Goal: Task Accomplishment & Management: Complete application form

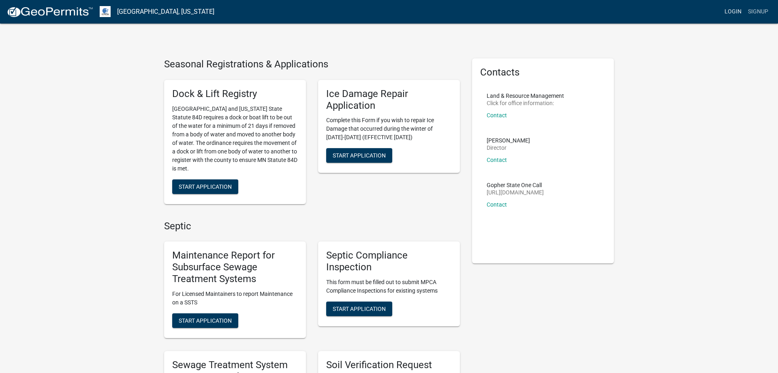
click at [731, 11] on link "Login" at bounding box center [734, 11] width 24 height 15
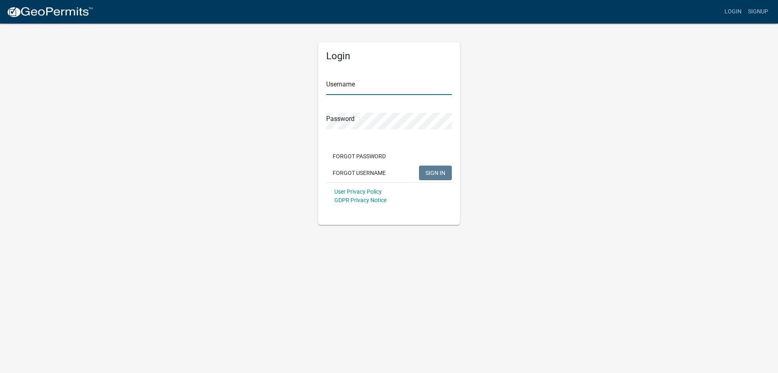
click at [366, 91] on input "Username" at bounding box center [389, 86] width 126 height 17
type input "MJevne"
click at [433, 175] on span "SIGN IN" at bounding box center [436, 172] width 20 height 6
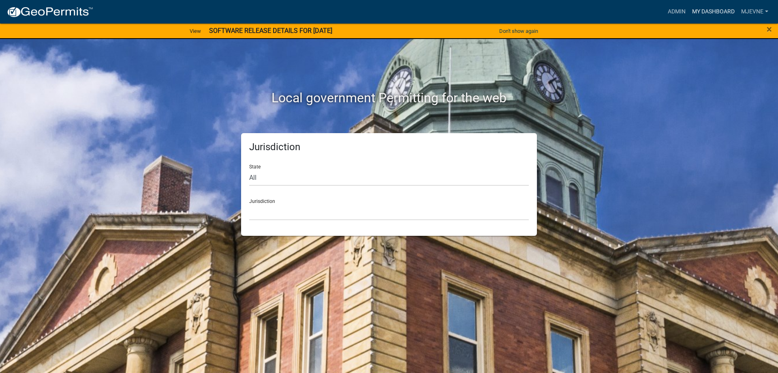
click at [712, 15] on link "My Dashboard" at bounding box center [713, 11] width 49 height 15
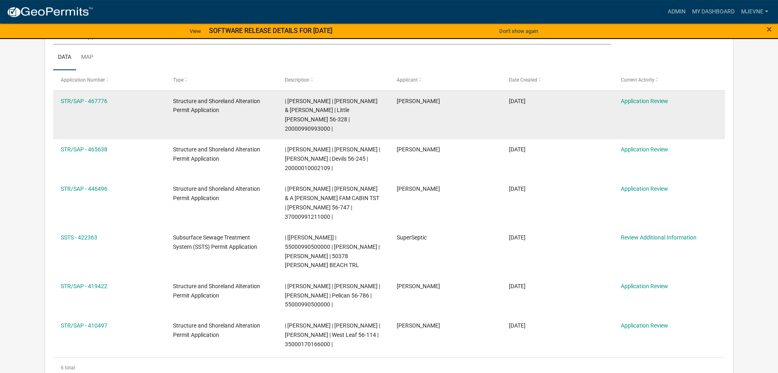
scroll to position [165, 0]
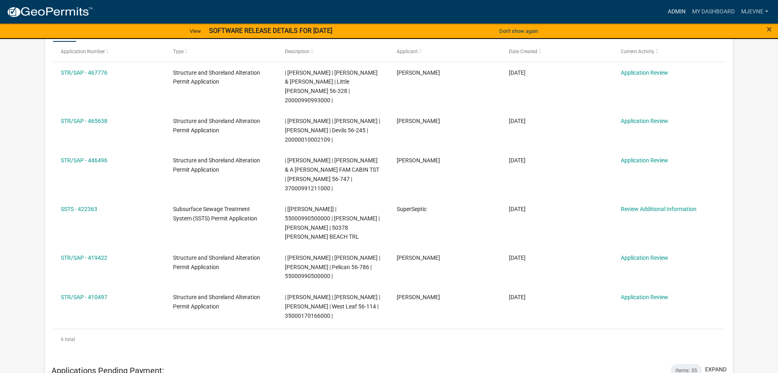
click at [676, 10] on link "Admin" at bounding box center [677, 11] width 24 height 15
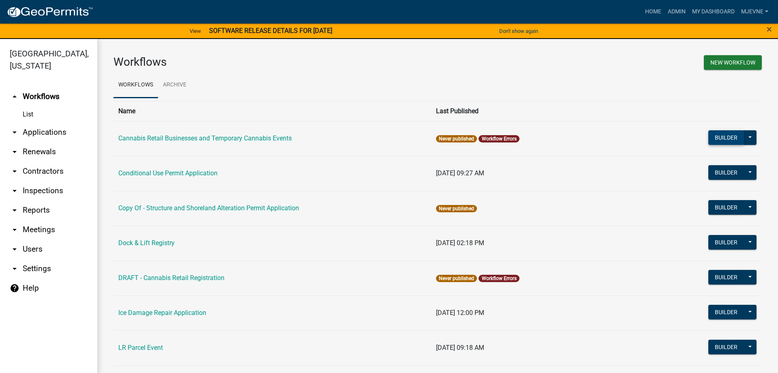
click at [722, 137] on button "Builder" at bounding box center [727, 137] width 36 height 15
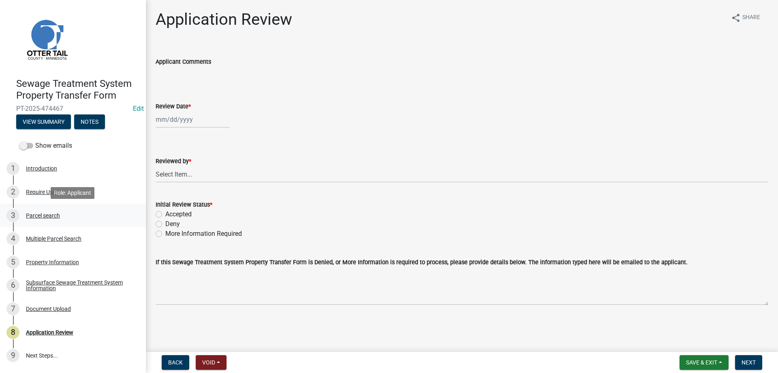
click at [36, 215] on div "Parcel search" at bounding box center [43, 215] width 34 height 6
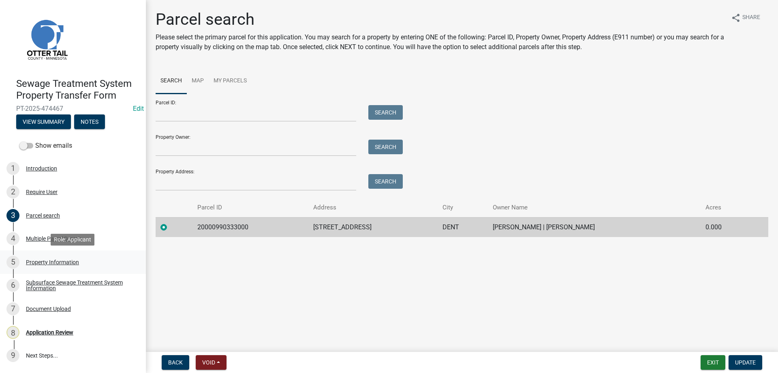
click at [46, 263] on div "Property Information" at bounding box center [52, 262] width 53 height 6
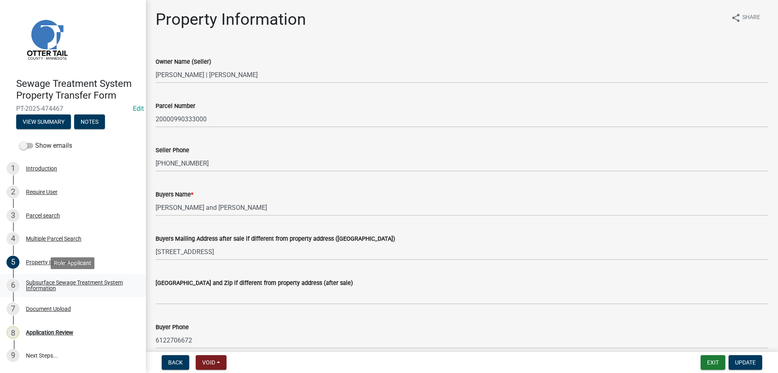
click at [45, 283] on div "Subsurface Sewage Treatment System Information" at bounding box center [79, 284] width 107 height 11
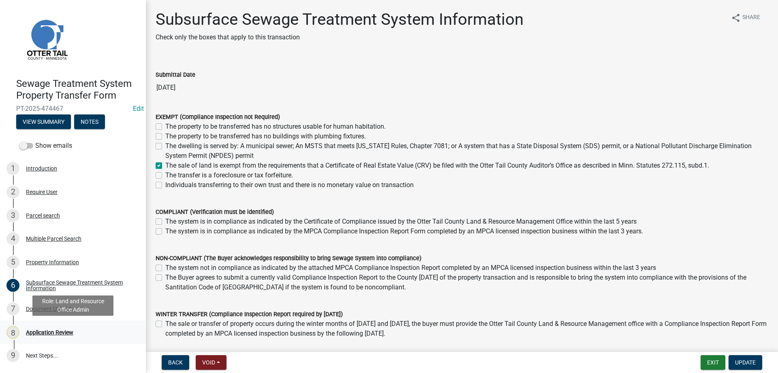
click at [43, 333] on div "Application Review" at bounding box center [49, 332] width 47 height 6
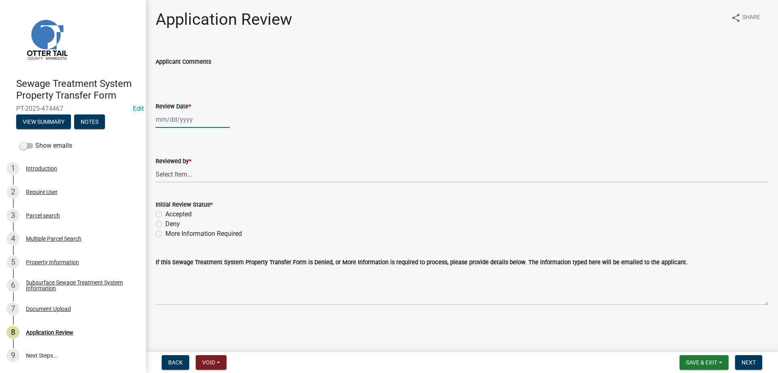
click at [165, 119] on input "Review Date *" at bounding box center [193, 119] width 74 height 17
select select "9"
select select "2025"
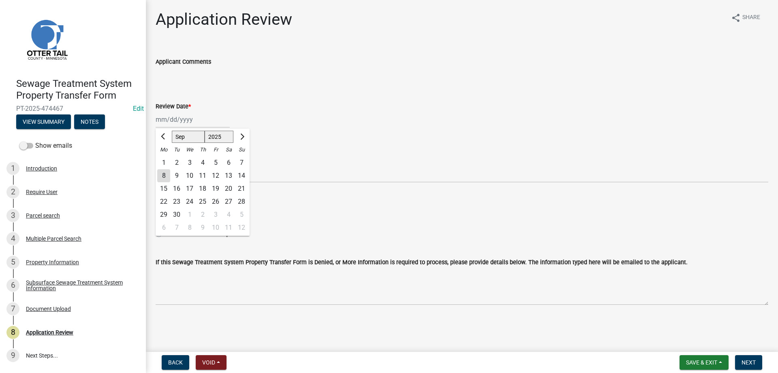
click at [163, 176] on div "8" at bounding box center [163, 175] width 13 height 13
type input "09/08/2025"
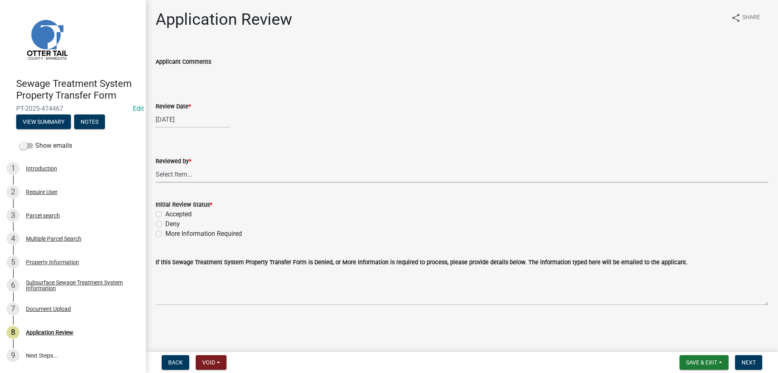
click at [156, 166] on select "Select Item... Alexis Newark Amy Busko Andrea Perales Brittany Tollefson Christ…" at bounding box center [462, 174] width 613 height 17
click option "[PERSON_NAME]" at bounding box center [0, 0] width 0 height 0
select select "b4c12476-3918-4c31-b34d-126d47b866fd"
click at [165, 214] on label "Accepted" at bounding box center [178, 214] width 26 height 10
click at [165, 214] on input "Accepted" at bounding box center [167, 211] width 5 height 5
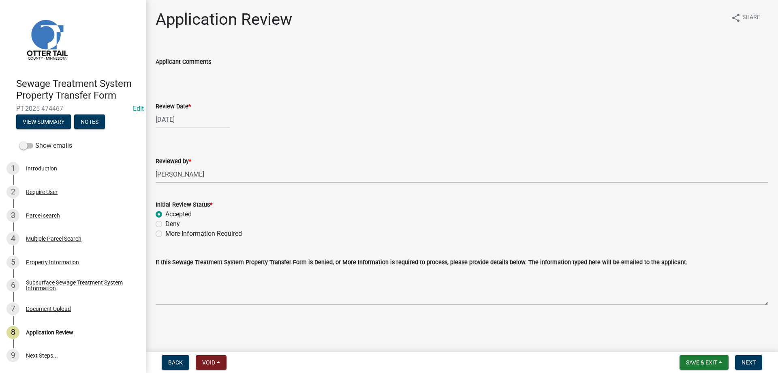
radio input "true"
click at [752, 358] on button "Next" at bounding box center [748, 362] width 27 height 15
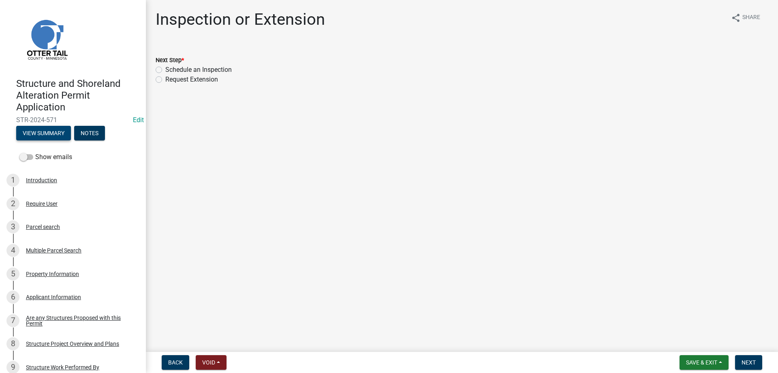
click at [47, 135] on button "View Summary" at bounding box center [43, 133] width 55 height 15
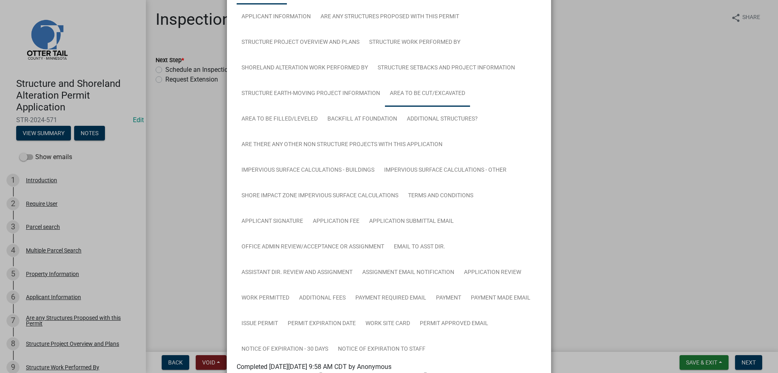
scroll to position [185, 0]
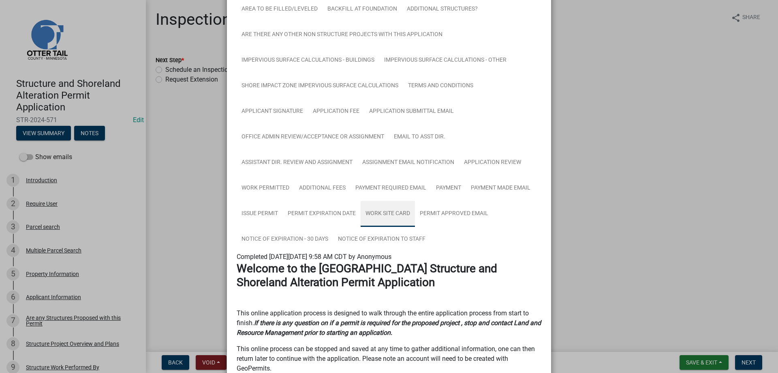
click at [392, 213] on link "Work Site Card" at bounding box center [388, 214] width 54 height 26
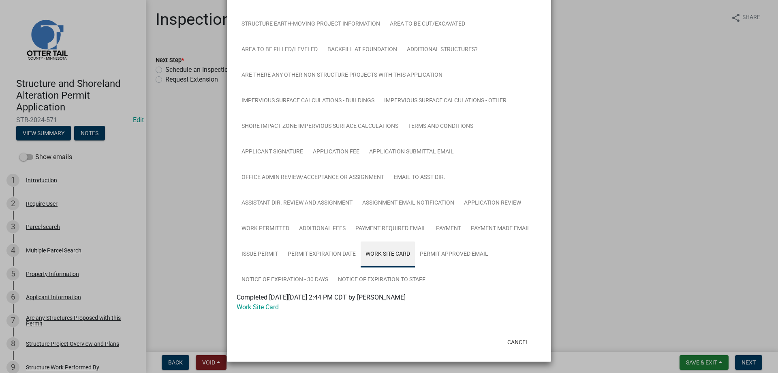
scroll to position [144, 0]
click at [260, 307] on link "Work Site Card" at bounding box center [258, 307] width 42 height 8
click at [523, 342] on button "Cancel" at bounding box center [518, 341] width 34 height 15
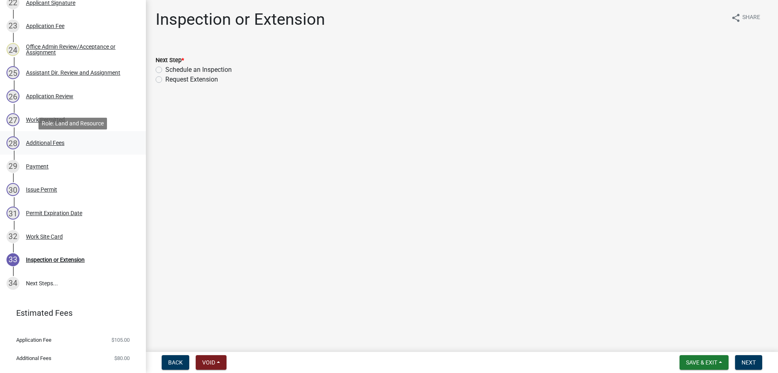
scroll to position [684, 0]
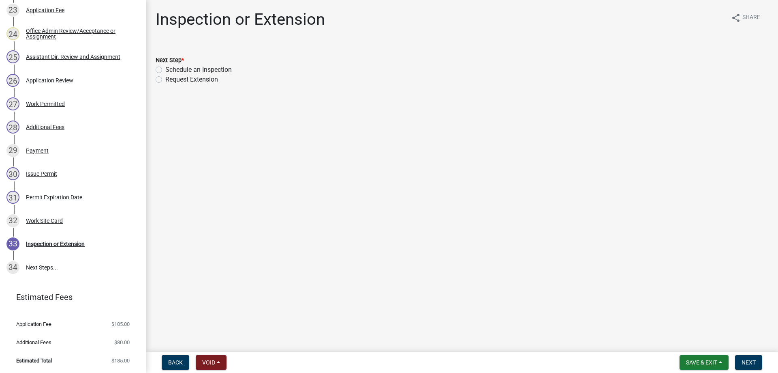
click at [165, 69] on label "Schedule an Inspection" at bounding box center [198, 70] width 66 height 10
click at [165, 69] on input "Schedule an Inspection" at bounding box center [167, 67] width 5 height 5
radio input "true"
click at [743, 363] on span "Next" at bounding box center [749, 362] width 14 height 6
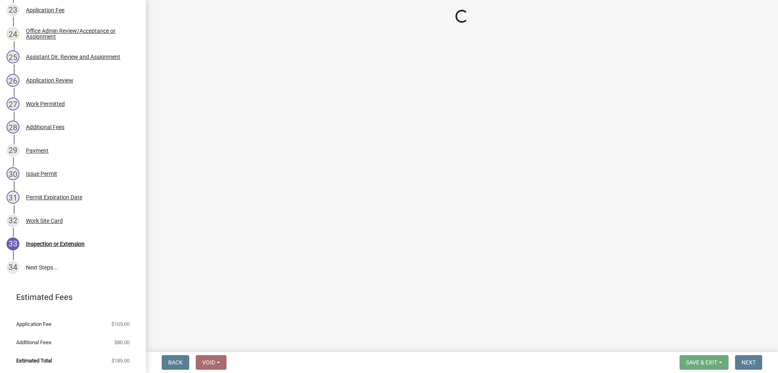
scroll to position [730, 0]
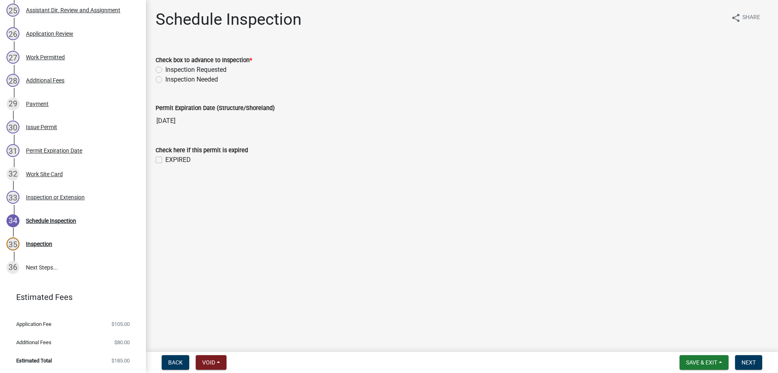
click at [165, 79] on label "Inspection Needed" at bounding box center [191, 80] width 53 height 10
click at [165, 79] on input "Inspection Needed" at bounding box center [167, 77] width 5 height 5
radio input "true"
click at [165, 161] on label "EXPIRED" at bounding box center [178, 160] width 26 height 10
click at [165, 160] on input "EXPIRED" at bounding box center [167, 157] width 5 height 5
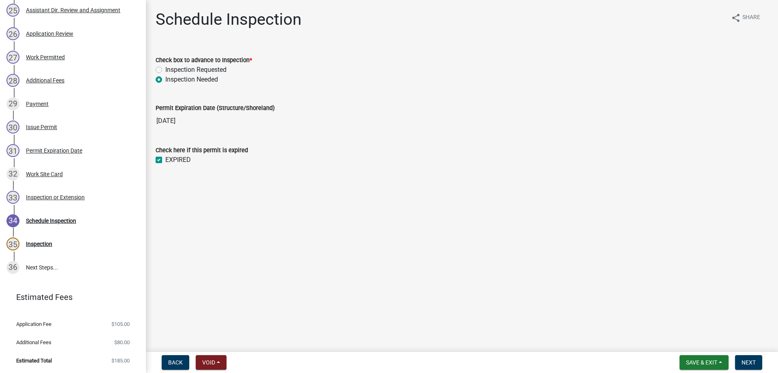
checkbox input "true"
click at [748, 363] on span "Next" at bounding box center [749, 362] width 14 height 6
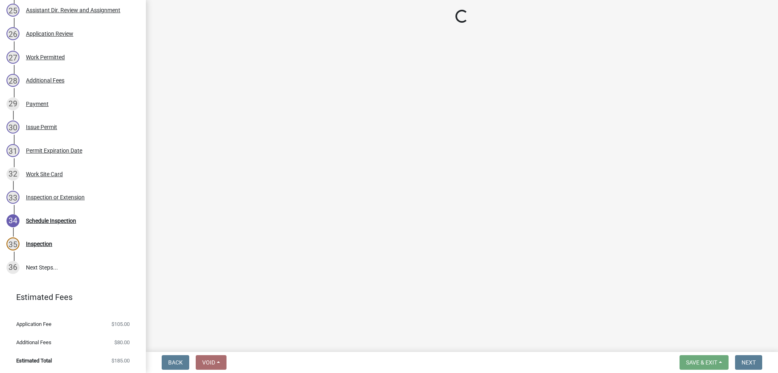
select select "710d5f49-2663-4e73-9718-d0c4e189f5ed"
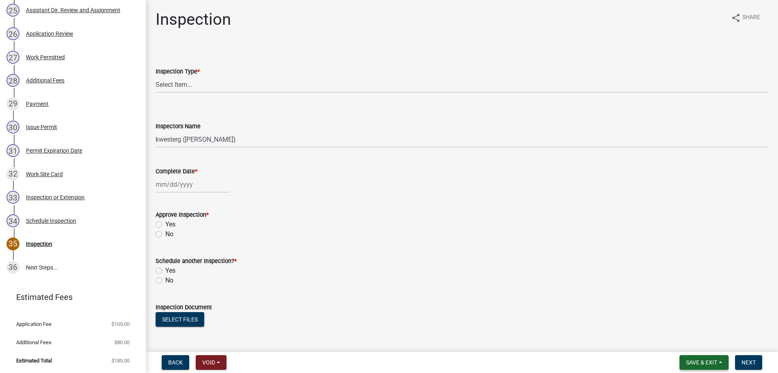
click at [694, 363] on span "Save & Exit" at bounding box center [701, 362] width 31 height 6
click at [680, 340] on button "Save & Exit" at bounding box center [696, 340] width 65 height 19
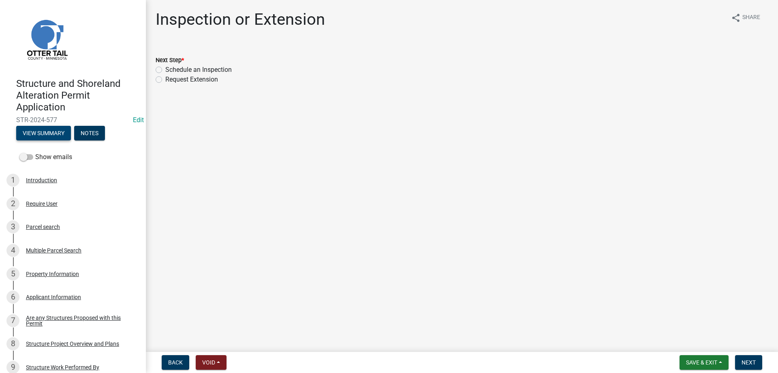
click at [41, 135] on button "View Summary" at bounding box center [43, 133] width 55 height 15
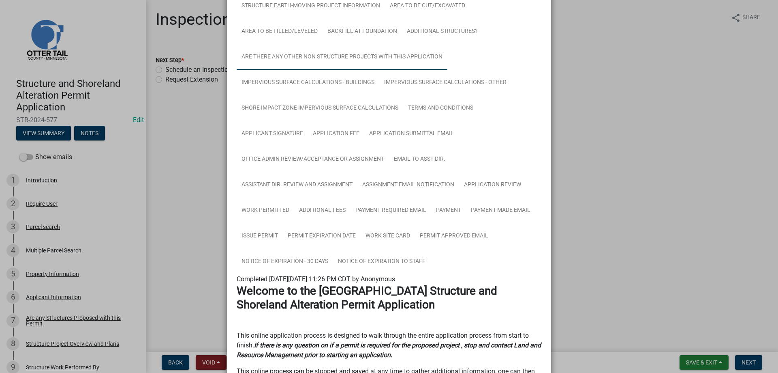
scroll to position [185, 0]
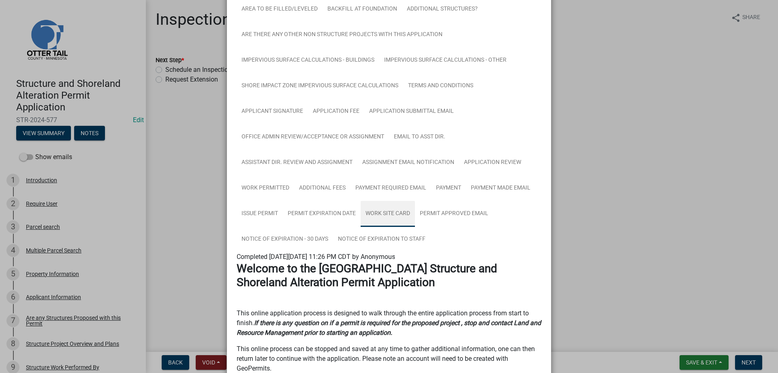
click at [383, 215] on link "Work Site Card" at bounding box center [388, 214] width 54 height 26
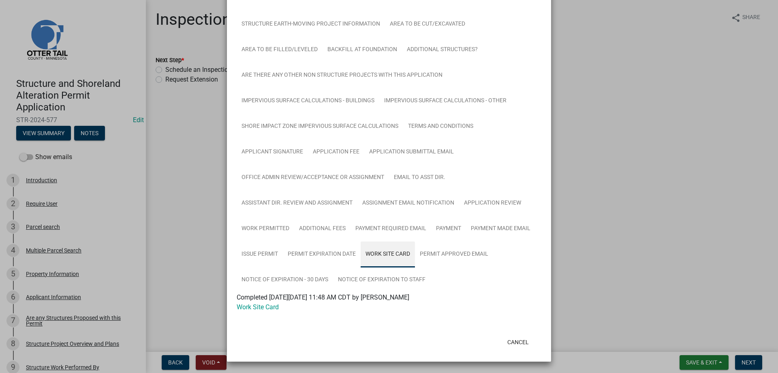
scroll to position [144, 0]
click at [262, 307] on link "Work Site Card" at bounding box center [258, 307] width 42 height 8
click at [518, 343] on button "Cancel" at bounding box center [518, 341] width 34 height 15
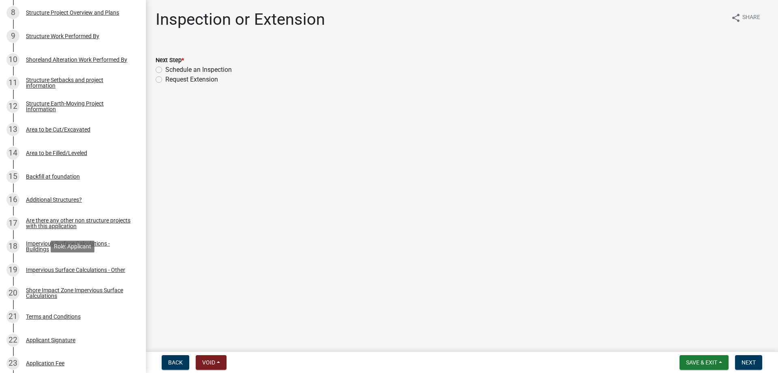
scroll to position [665, 0]
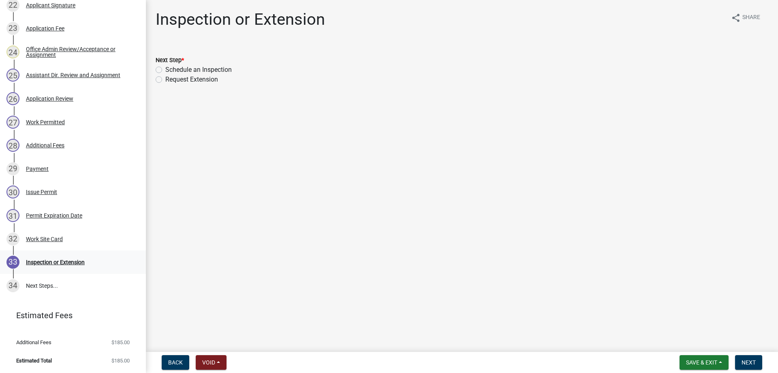
click at [34, 263] on div "Inspection or Extension" at bounding box center [55, 262] width 59 height 6
click at [165, 70] on label "Schedule an Inspection" at bounding box center [198, 70] width 66 height 10
click at [165, 70] on input "Schedule an Inspection" at bounding box center [167, 67] width 5 height 5
radio input "true"
click at [750, 362] on span "Next" at bounding box center [749, 362] width 14 height 6
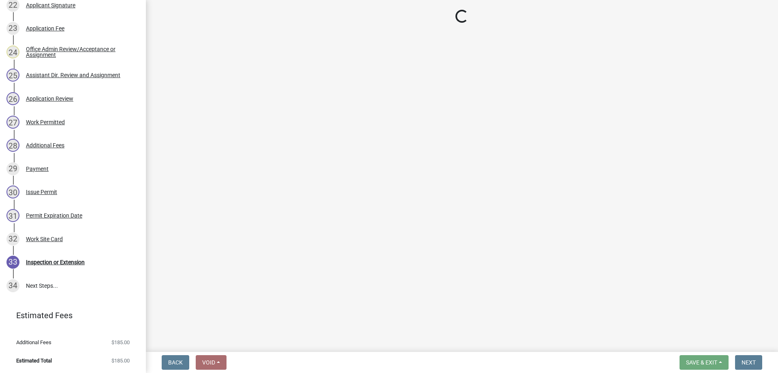
scroll to position [712, 0]
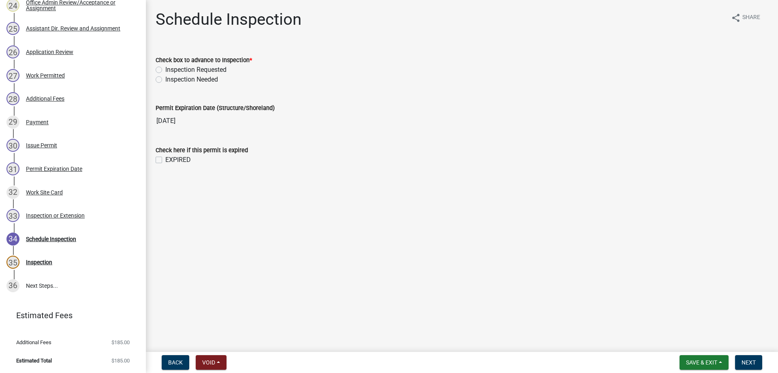
click at [165, 77] on label "Inspection Needed" at bounding box center [191, 80] width 53 height 10
click at [165, 77] on input "Inspection Needed" at bounding box center [167, 77] width 5 height 5
radio input "true"
click at [165, 159] on label "EXPIRED" at bounding box center [178, 160] width 26 height 10
click at [165, 159] on input "EXPIRED" at bounding box center [167, 157] width 5 height 5
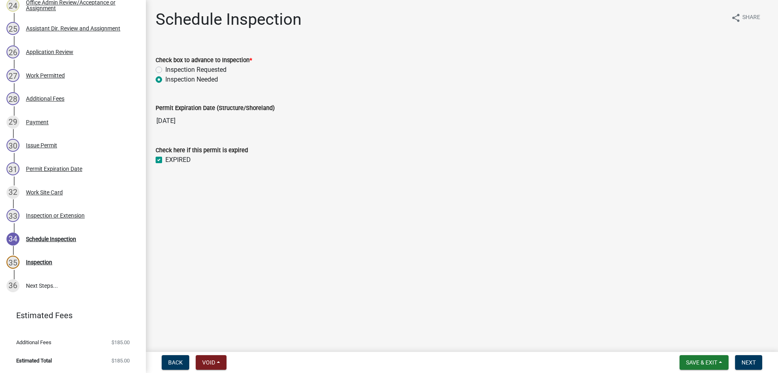
checkbox input "true"
click at [748, 363] on span "Next" at bounding box center [749, 362] width 14 height 6
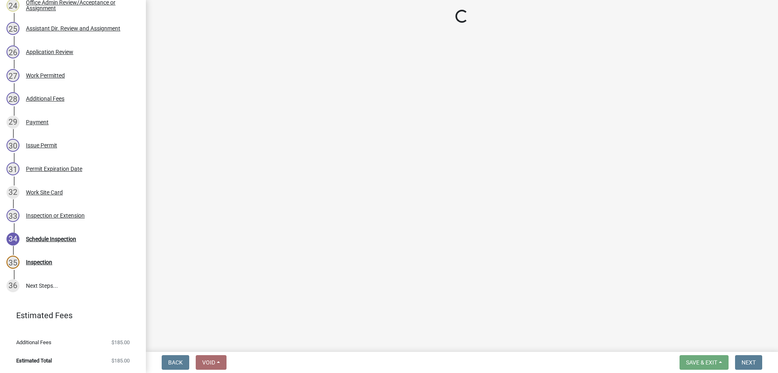
select select "710d5f49-2663-4e73-9718-d0c4e189f5ed"
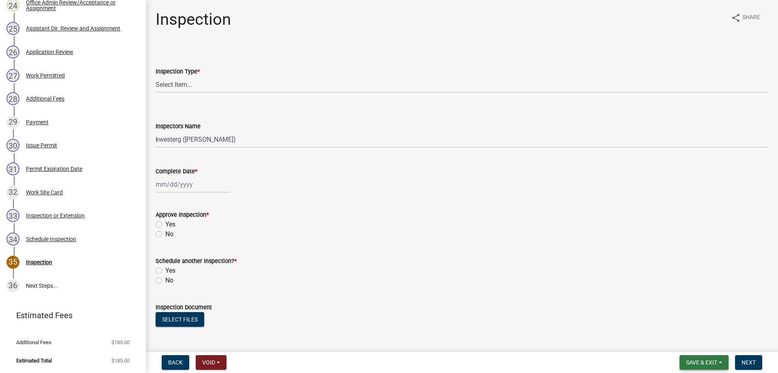
click at [694, 359] on span "Save & Exit" at bounding box center [701, 362] width 31 height 6
click at [681, 339] on button "Save & Exit" at bounding box center [696, 340] width 65 height 19
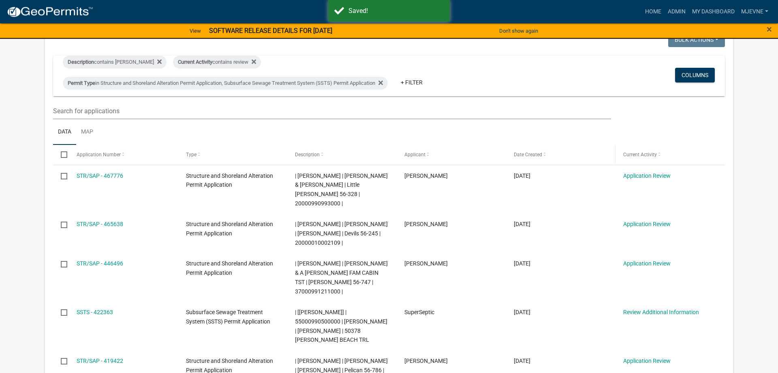
scroll to position [124, 0]
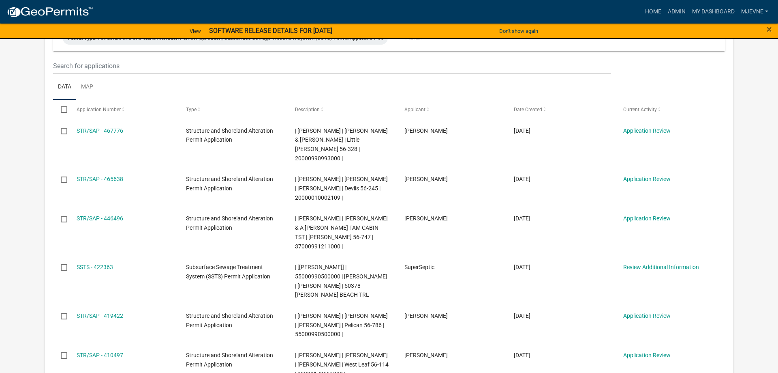
scroll to position [124, 0]
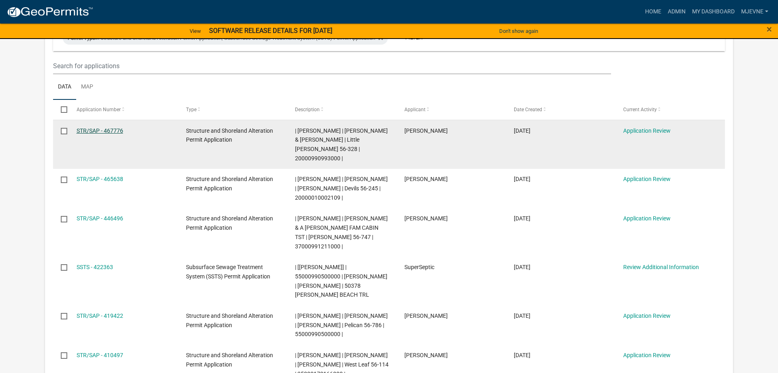
click at [91, 131] on link "STR/SAP - 467776" at bounding box center [100, 130] width 47 height 6
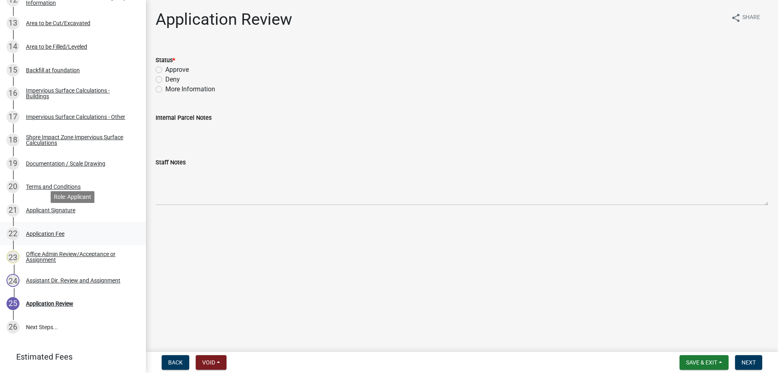
scroll to position [478, 0]
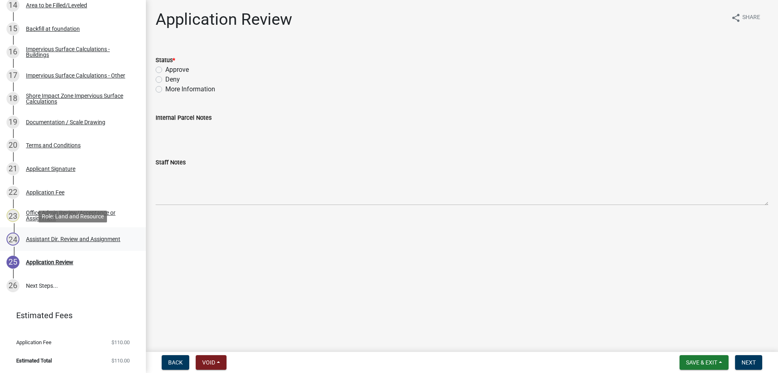
click at [69, 239] on div "Assistant Dir. Review and Assignment" at bounding box center [73, 239] width 94 height 6
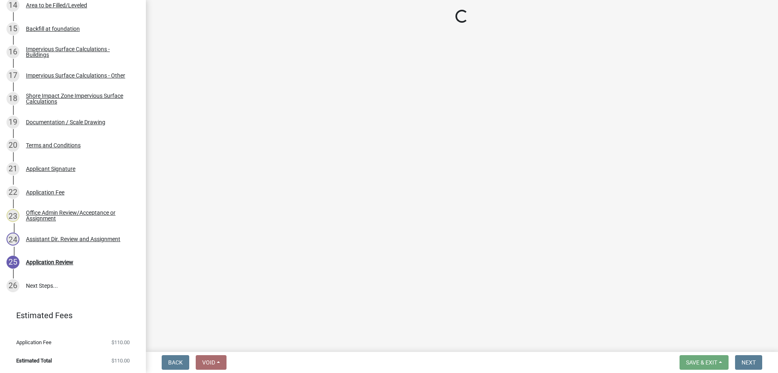
select select "6b95c9b4-5b94-4d6a-a2c9-ae9db59a969e"
select select "b4c12476-3918-4c31-b34d-126d47b866fd"
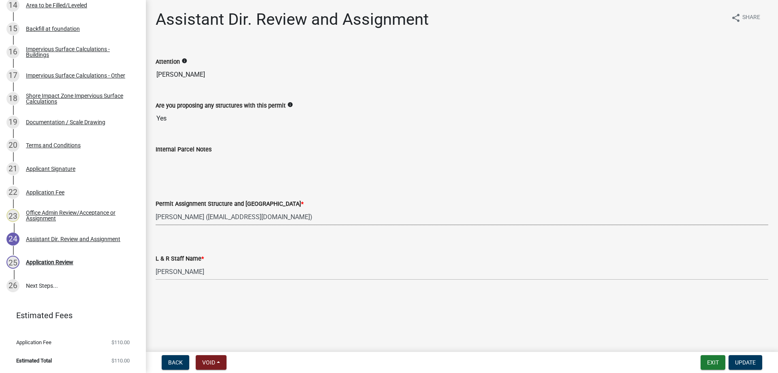
click at [156, 208] on select "Select Item... Alexis Newark (anewark@ottertailcounty.gov) Amy Busko (abusko@ot…" at bounding box center [462, 216] width 613 height 17
click option "Eric Babolian (ebabolian@ottertailcounty.gov)" at bounding box center [0, 0] width 0 height 0
select select "989828fc-18e1-4803-8552-4d2c3470160b"
click at [156, 263] on select "Select Item... Alexis Newark Amy Busko Andrea Perales Brittany Tollefson Christ…" at bounding box center [462, 271] width 613 height 17
click option "Eric Babolian" at bounding box center [0, 0] width 0 height 0
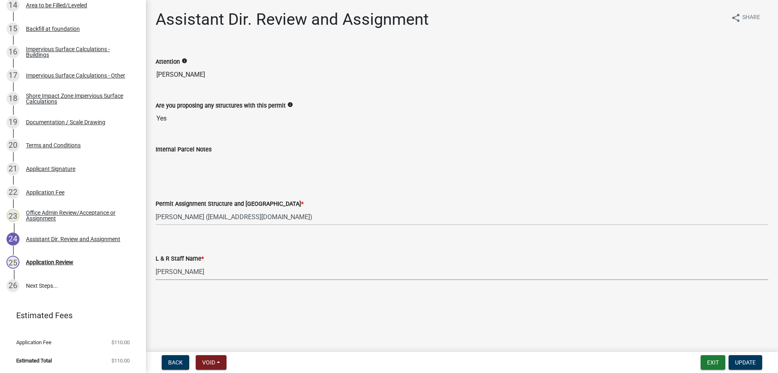
select select "f66be788-4dd6-459d-a9ec-6d83f4dfb709"
click at [746, 360] on span "Update" at bounding box center [745, 362] width 21 height 6
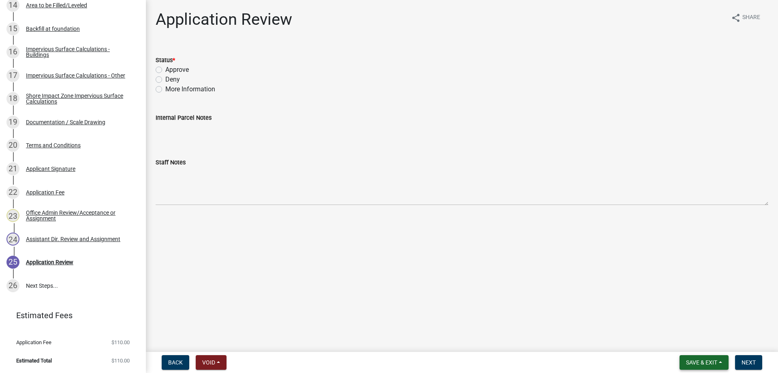
click at [693, 361] on span "Save & Exit" at bounding box center [701, 362] width 31 height 6
click at [680, 341] on button "Save & Exit" at bounding box center [696, 340] width 65 height 19
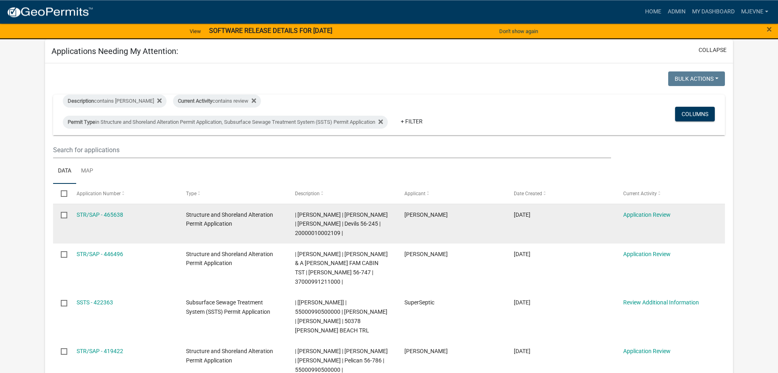
scroll to position [83, 0]
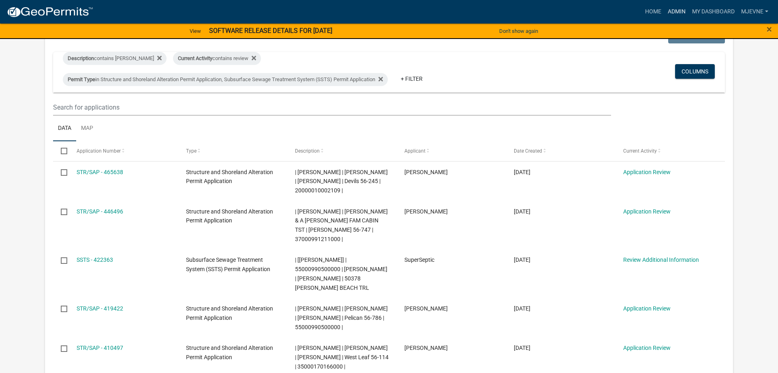
click at [673, 12] on link "Admin" at bounding box center [677, 11] width 24 height 15
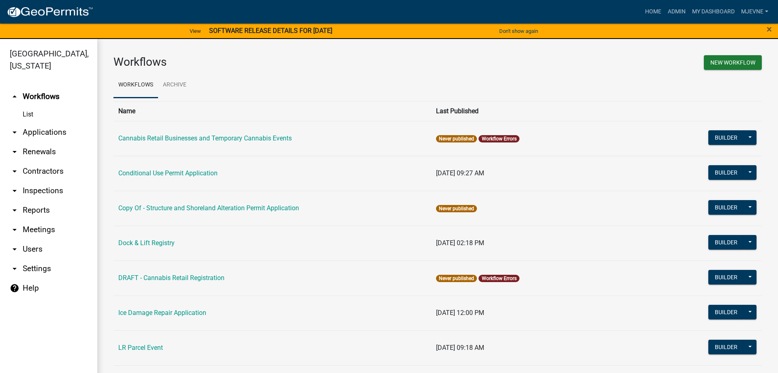
click at [45, 134] on link "arrow_drop_down Applications" at bounding box center [48, 131] width 97 height 19
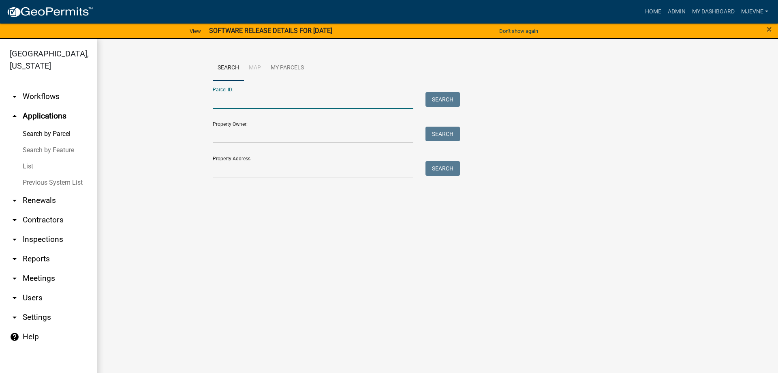
click at [253, 97] on input "Parcel ID:" at bounding box center [313, 100] width 201 height 17
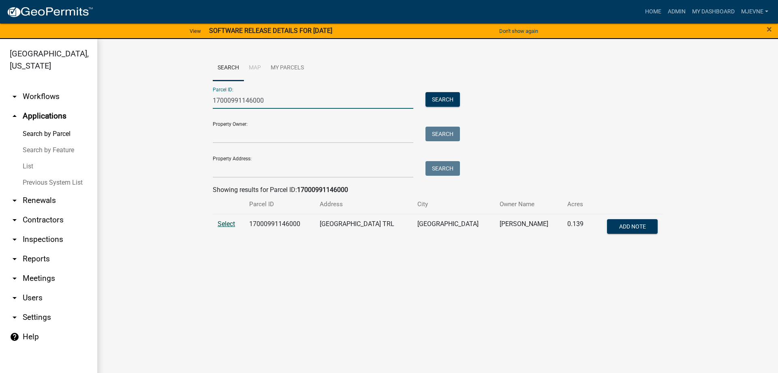
type input "17000991146000"
click at [227, 222] on span "Select" at bounding box center [226, 224] width 17 height 8
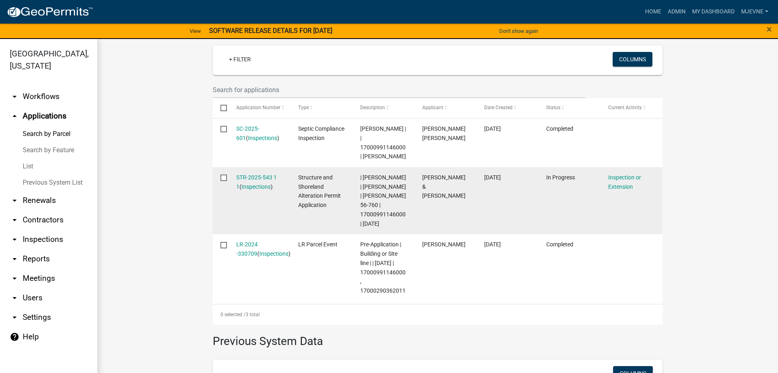
scroll to position [231, 0]
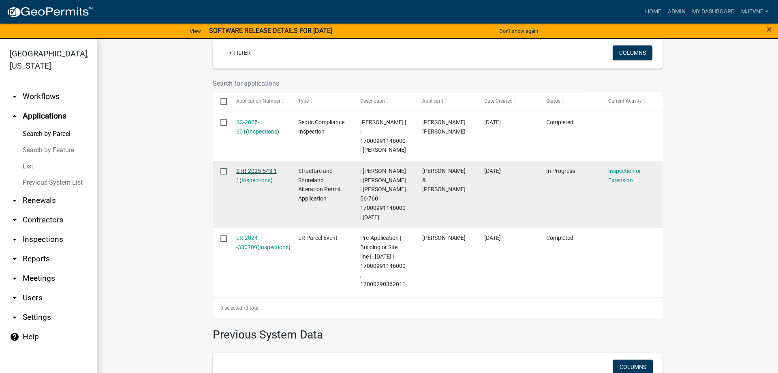
click at [253, 172] on link "STR-2025-543 1 1" at bounding box center [256, 175] width 41 height 16
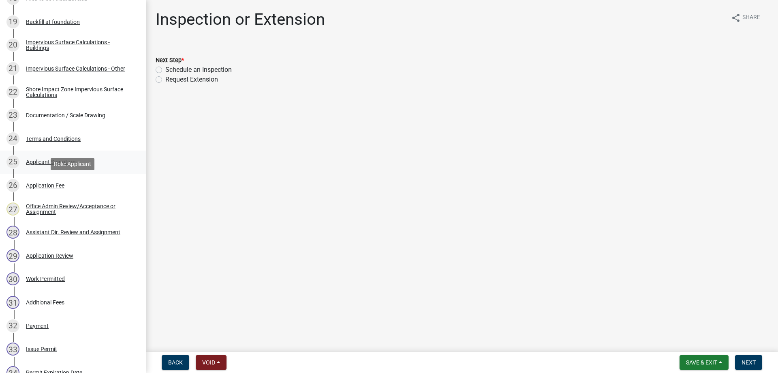
scroll to position [579, 0]
click at [53, 278] on div "Work Permitted" at bounding box center [45, 278] width 39 height 6
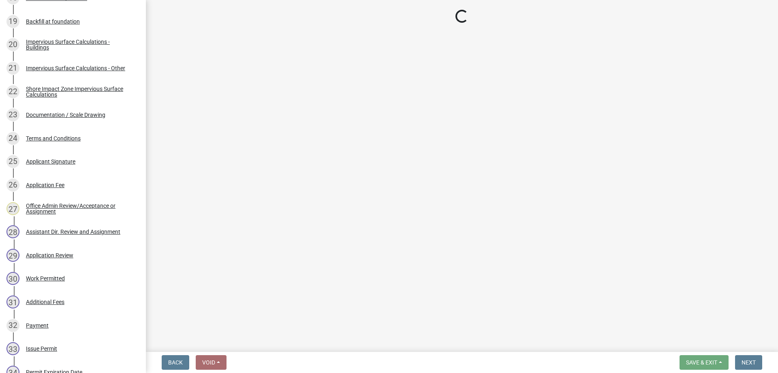
select select "b4c12476-3918-4c31-b34d-126d47b866fd"
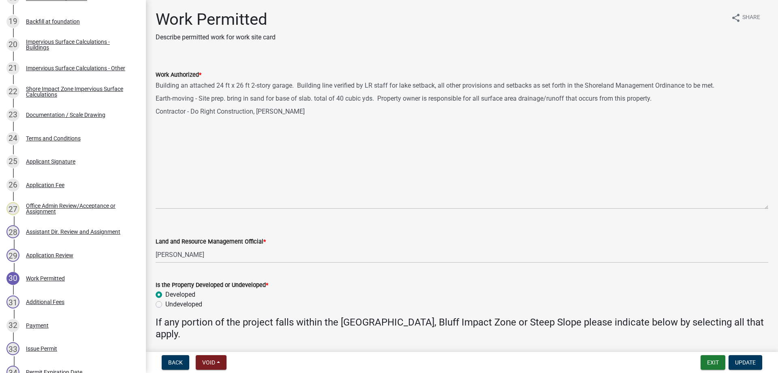
drag, startPoint x: 766, startPoint y: 114, endPoint x: 772, endPoint y: 205, distance: 91.4
click at [769, 205] on textarea "Building an attached 24 ft x 26 ft 2-story garage. Building line verified by LR…" at bounding box center [462, 143] width 613 height 129
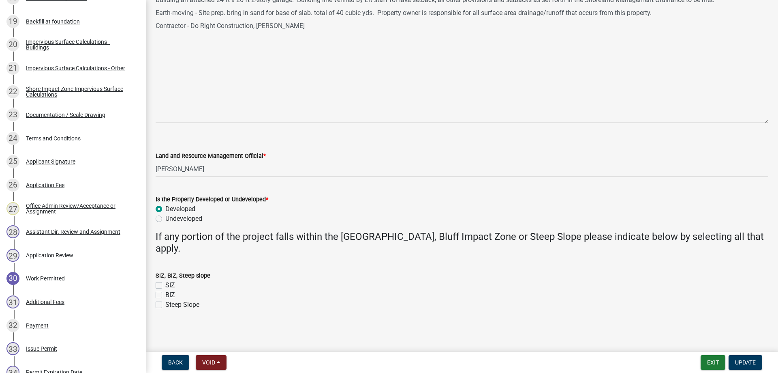
scroll to position [0, 0]
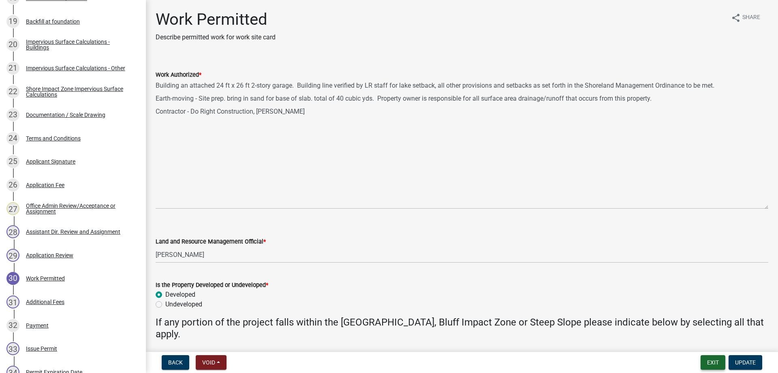
click at [709, 364] on button "Exit" at bounding box center [713, 362] width 25 height 15
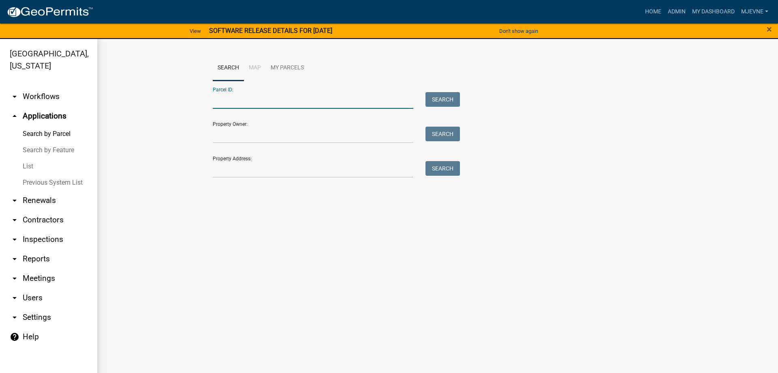
click at [224, 99] on input "Parcel ID:" at bounding box center [313, 100] width 201 height 17
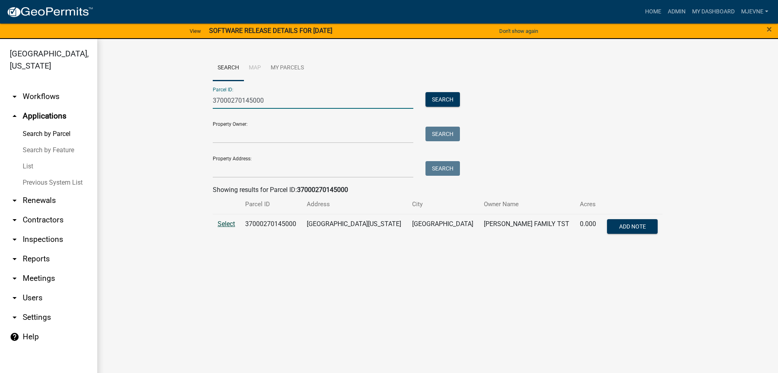
type input "37000270145000"
click at [226, 223] on span "Select" at bounding box center [226, 224] width 17 height 8
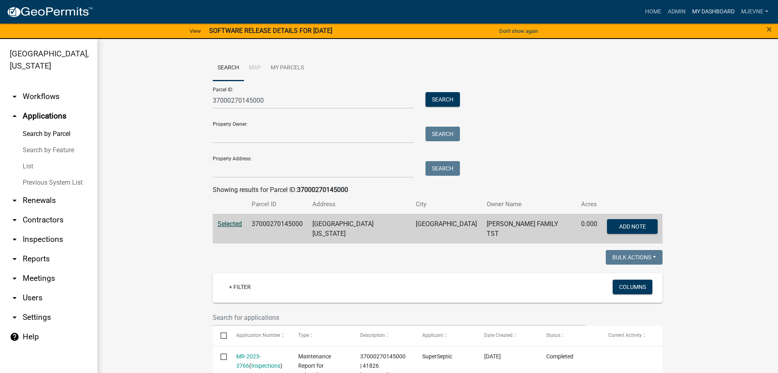
click at [725, 10] on link "My Dashboard" at bounding box center [713, 11] width 49 height 15
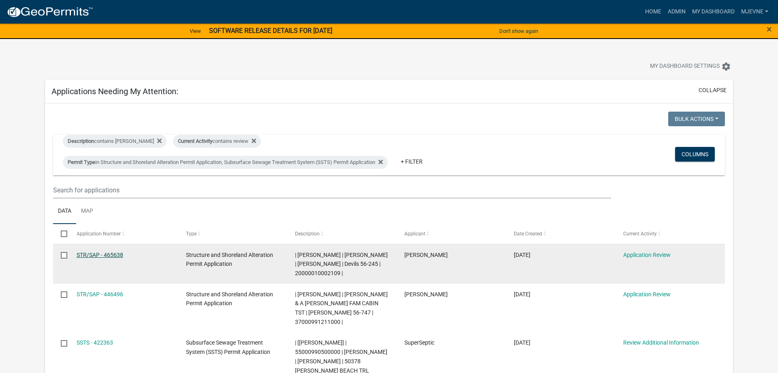
click at [96, 256] on link "STR/SAP - 465638" at bounding box center [100, 254] width 47 height 6
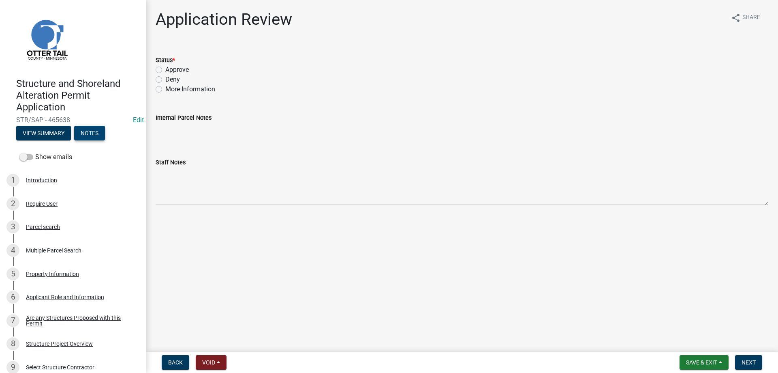
click at [90, 134] on button "Notes" at bounding box center [89, 133] width 31 height 15
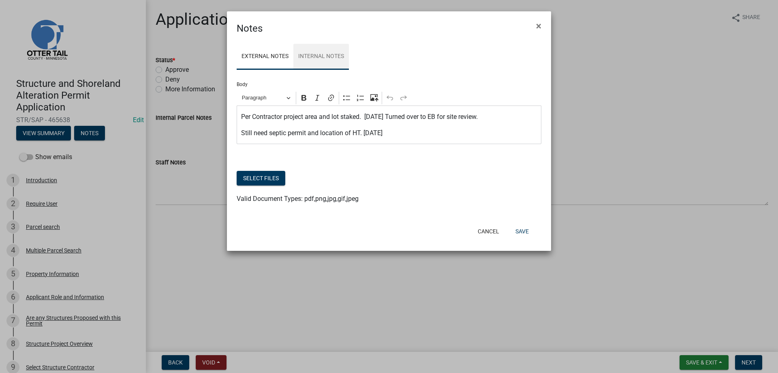
click at [327, 57] on link "Internal Notes" at bounding box center [322, 57] width 56 height 26
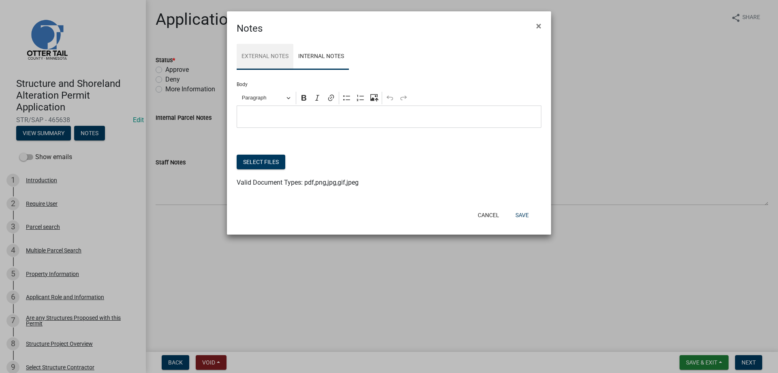
click at [267, 58] on link "External Notes" at bounding box center [265, 57] width 57 height 26
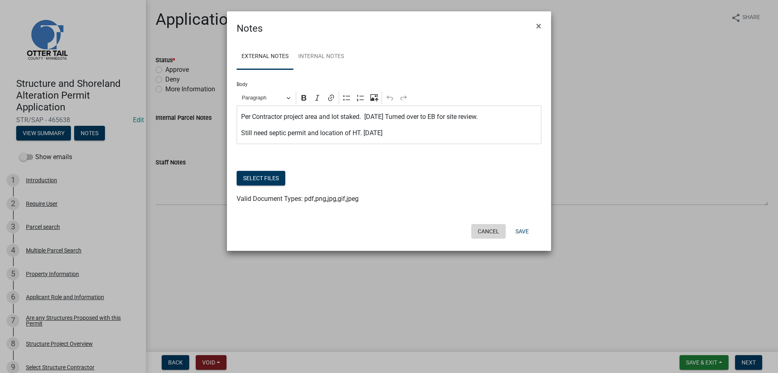
click at [485, 230] on button "Cancel" at bounding box center [489, 231] width 34 height 15
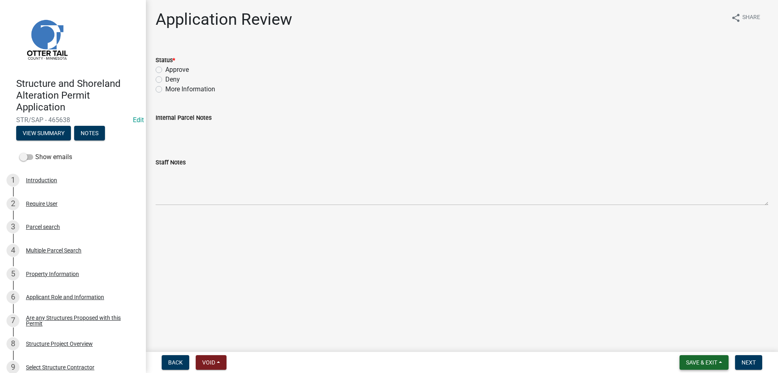
click at [701, 367] on button "Save & Exit" at bounding box center [704, 362] width 49 height 15
click at [679, 343] on button "Save & Exit" at bounding box center [696, 340] width 65 height 19
click at [44, 134] on button "View Summary" at bounding box center [43, 133] width 55 height 15
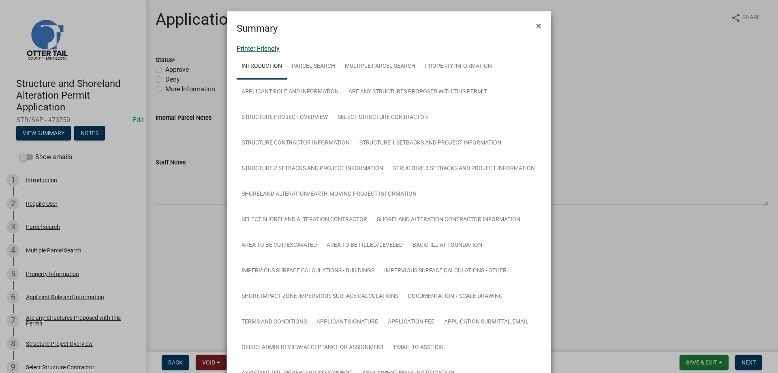
click at [267, 49] on link "Printer Friendly" at bounding box center [258, 49] width 43 height 8
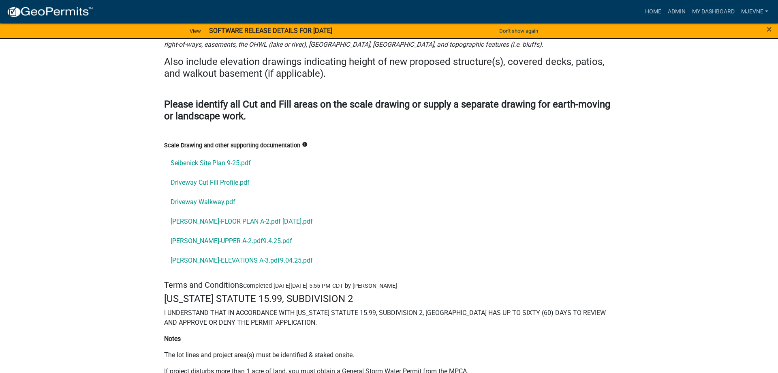
scroll to position [11497, 0]
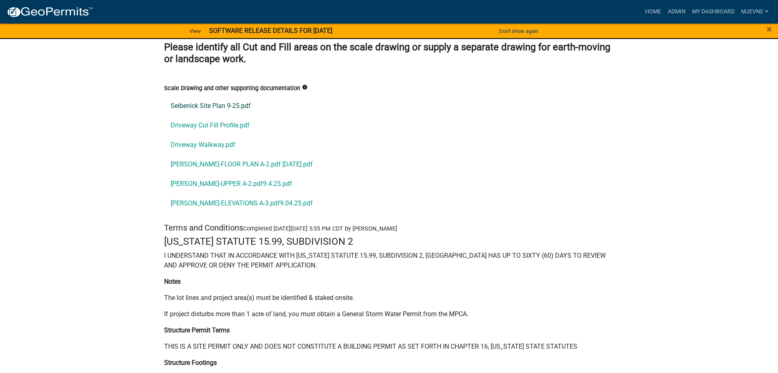
click at [192, 115] on link "Seibenick Site Plan 9-25.pdf" at bounding box center [389, 105] width 450 height 19
click at [185, 135] on link "Driveway Cut Fill Profile.pdf" at bounding box center [389, 125] width 450 height 19
click at [206, 154] on link "Driveway Walkway.pdf" at bounding box center [389, 144] width 450 height 19
click at [207, 174] on link "Andrew Seibenick-FLOOR PLAN A-2.pdf 9.4.25.pdf" at bounding box center [389, 163] width 450 height 19
click at [215, 193] on link "Andrew Seibenick-UPPER A-2.pdf9.4.25.pdf" at bounding box center [389, 183] width 450 height 19
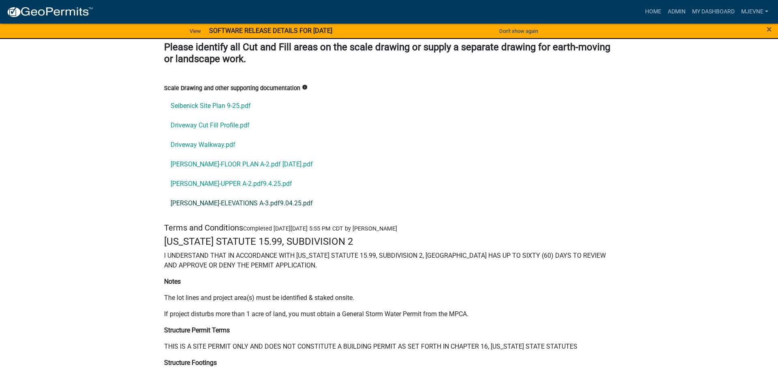
click at [212, 213] on link "Andrew Seibenick-ELEVATIONS A-3.pdf9.04.25.pdf" at bounding box center [389, 202] width 450 height 19
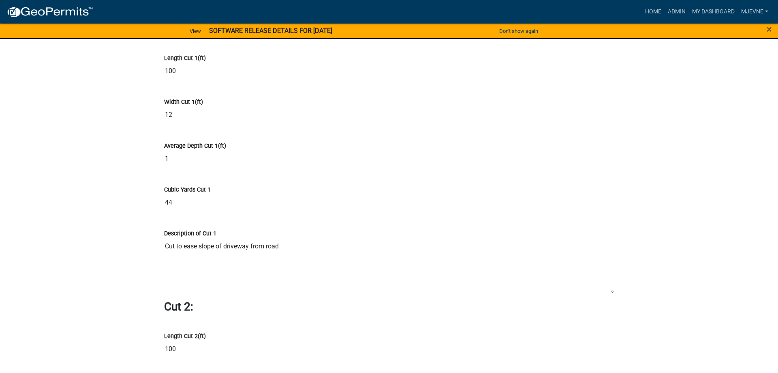
scroll to position [5790, 0]
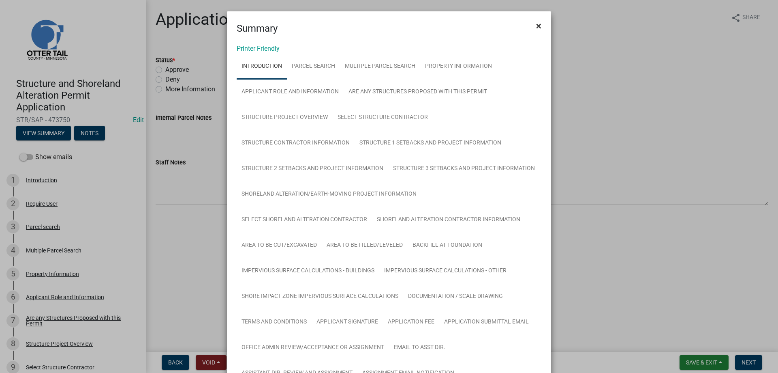
click at [534, 24] on button "×" at bounding box center [539, 26] width 18 height 23
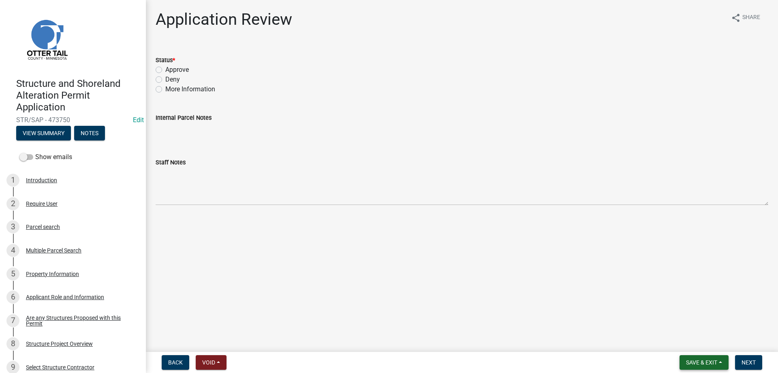
click at [692, 361] on span "Save & Exit" at bounding box center [701, 362] width 31 height 6
click at [682, 341] on button "Save & Exit" at bounding box center [696, 340] width 65 height 19
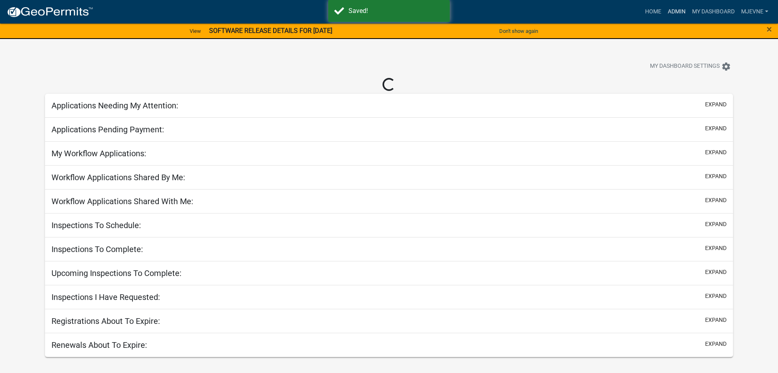
click at [675, 9] on link "Admin" at bounding box center [677, 11] width 24 height 15
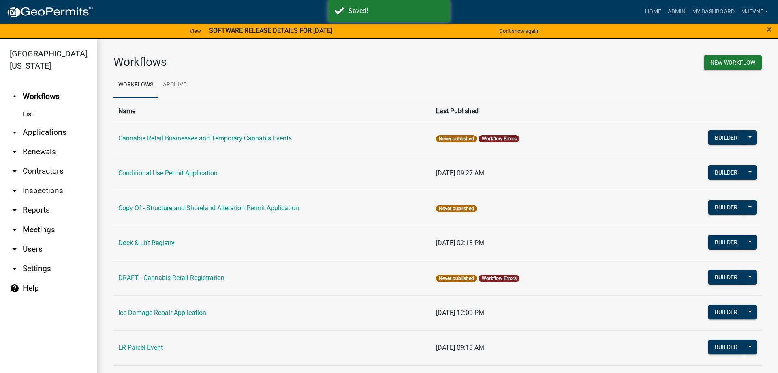
click at [50, 133] on link "arrow_drop_down Applications" at bounding box center [48, 131] width 97 height 19
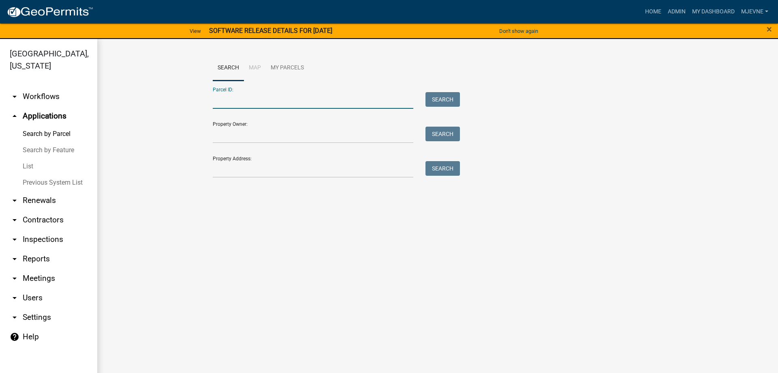
click at [254, 103] on input "Parcel ID:" at bounding box center [313, 100] width 201 height 17
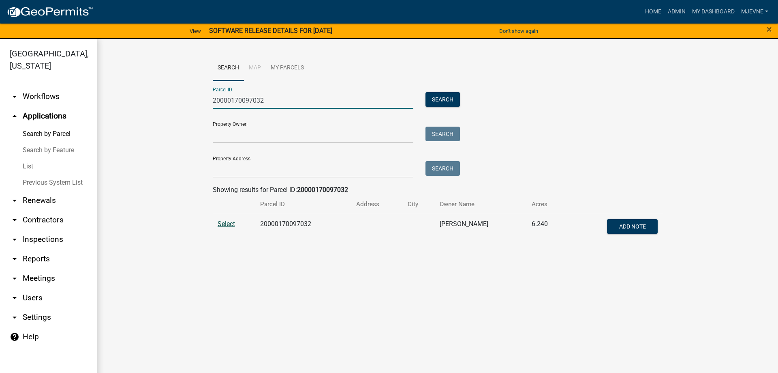
type input "20000170097032"
click at [225, 223] on span "Select" at bounding box center [226, 224] width 17 height 8
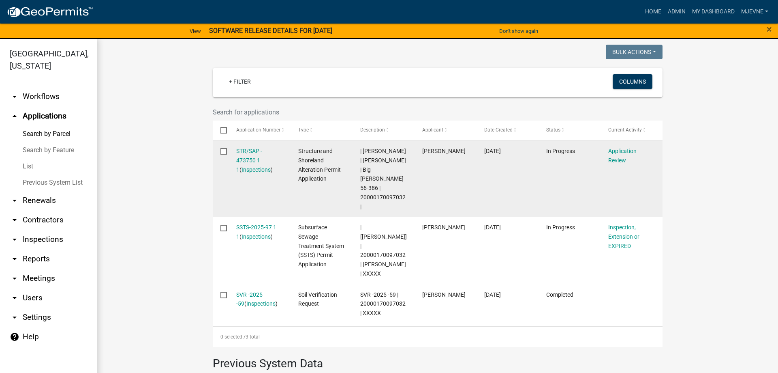
scroll to position [231, 0]
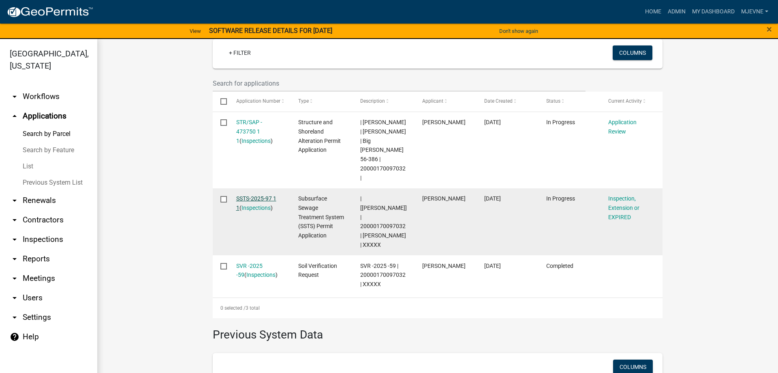
click at [252, 199] on link "SSTS-2025-97 1 1" at bounding box center [256, 203] width 40 height 16
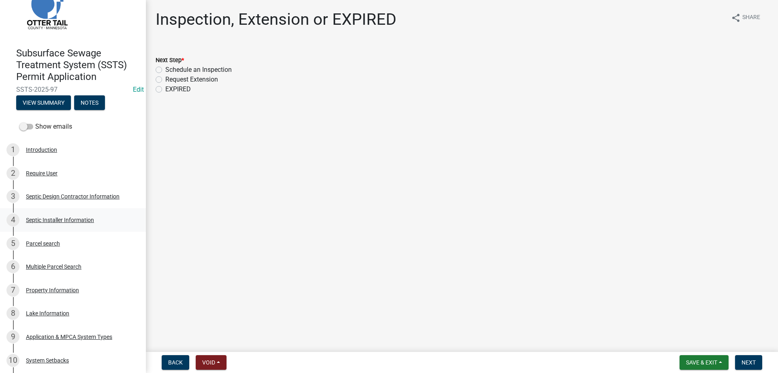
scroll to position [83, 0]
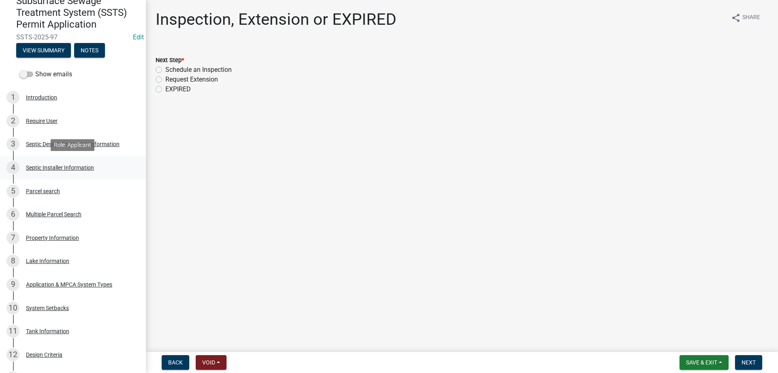
click at [56, 166] on div "Septic Installer Information" at bounding box center [60, 168] width 68 height 6
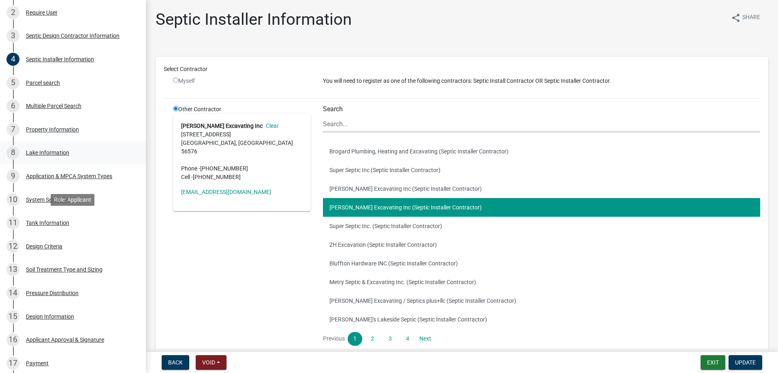
scroll to position [207, 0]
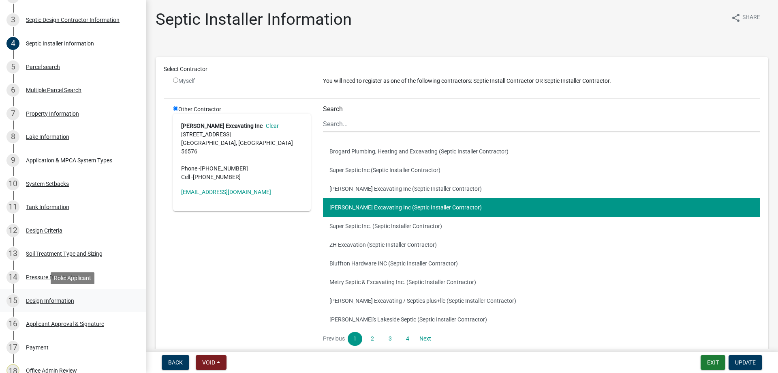
click at [37, 301] on div "Design Information" at bounding box center [50, 301] width 48 height 6
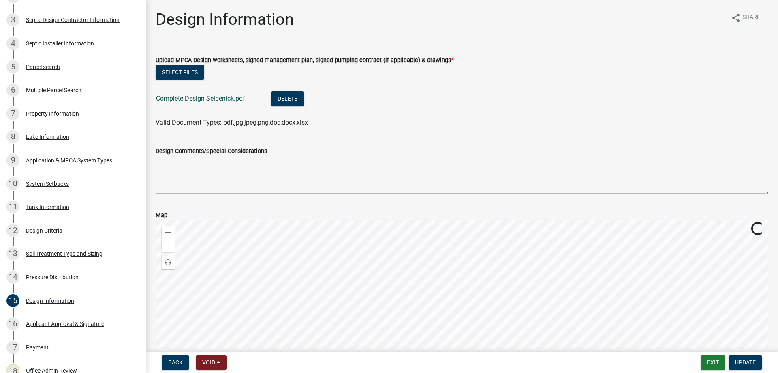
click at [192, 100] on link "Complete Design Seibenick.pdf" at bounding box center [200, 98] width 89 height 8
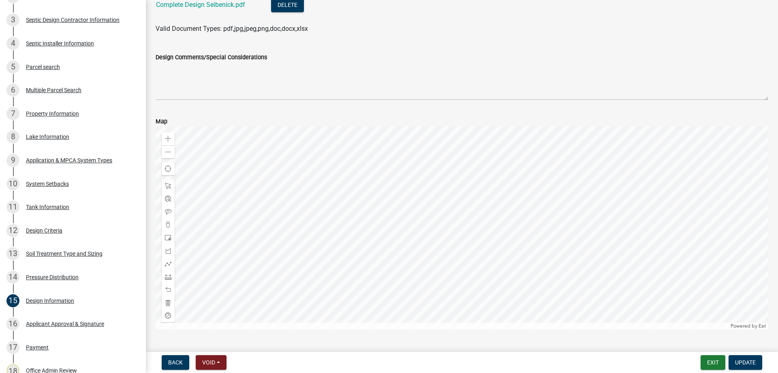
scroll to position [113, 0]
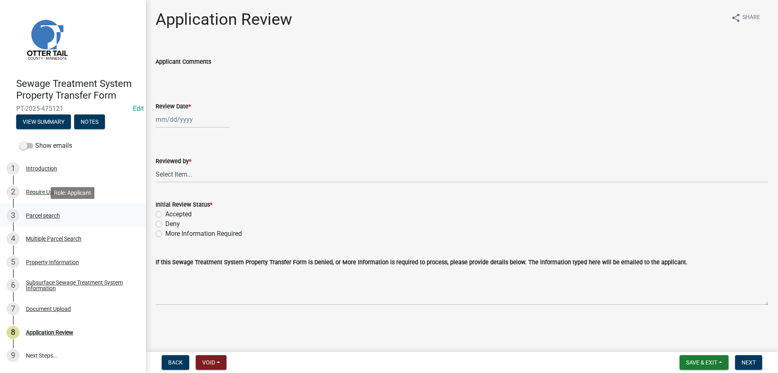
click at [34, 215] on div "Parcel search" at bounding box center [43, 215] width 34 height 6
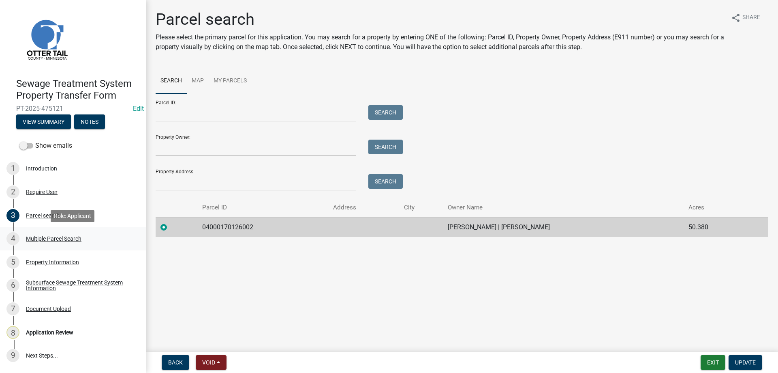
click at [36, 240] on div "Multiple Parcel Search" at bounding box center [54, 239] width 56 height 6
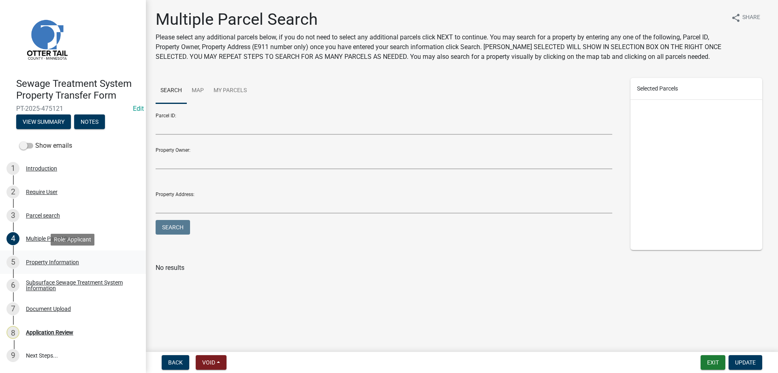
click at [43, 261] on div "Property Information" at bounding box center [52, 262] width 53 height 6
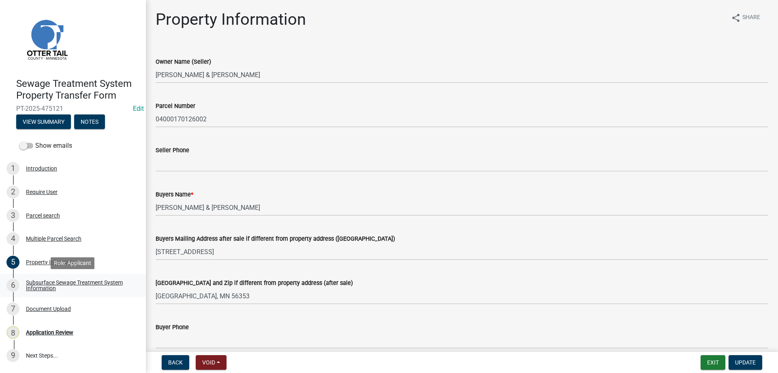
click at [42, 282] on div "Subsurface Sewage Treatment System Information" at bounding box center [79, 284] width 107 height 11
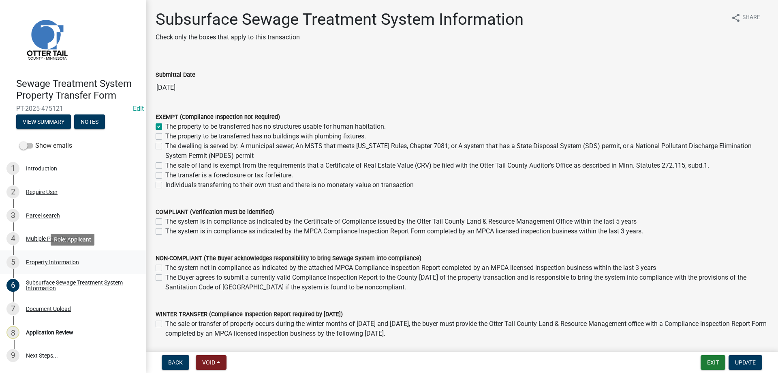
click at [42, 262] on div "Property Information" at bounding box center [52, 262] width 53 height 6
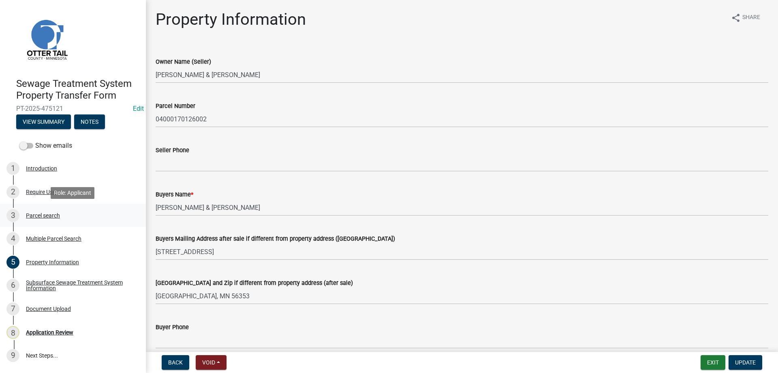
click at [35, 217] on div "Parcel search" at bounding box center [43, 215] width 34 height 6
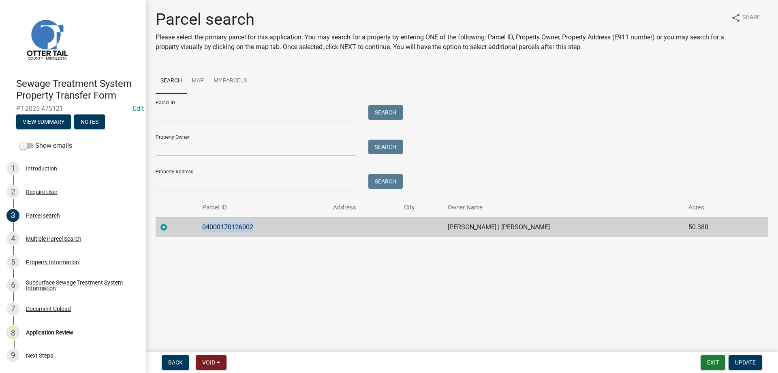
drag, startPoint x: 251, startPoint y: 229, endPoint x: 202, endPoint y: 226, distance: 48.7
click at [202, 226] on td "04000170126002" at bounding box center [262, 227] width 131 height 20
copy td "04000170126002"
click at [39, 332] on div "Application Review" at bounding box center [49, 332] width 47 height 6
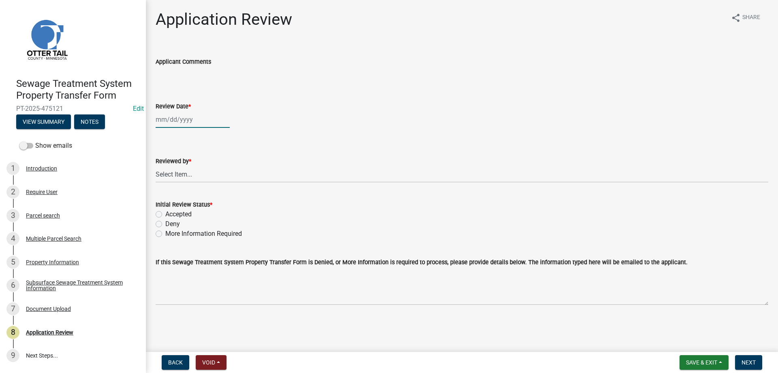
click at [181, 121] on input "Review Date *" at bounding box center [193, 119] width 74 height 17
select select "9"
select select "2025"
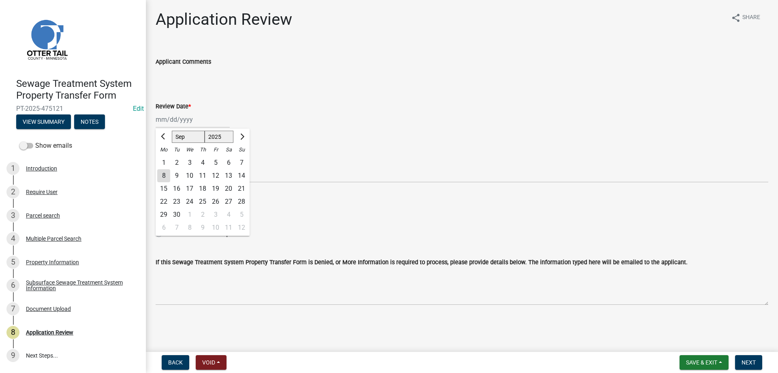
click at [171, 169] on div "9" at bounding box center [176, 175] width 13 height 13
type input "[DATE]"
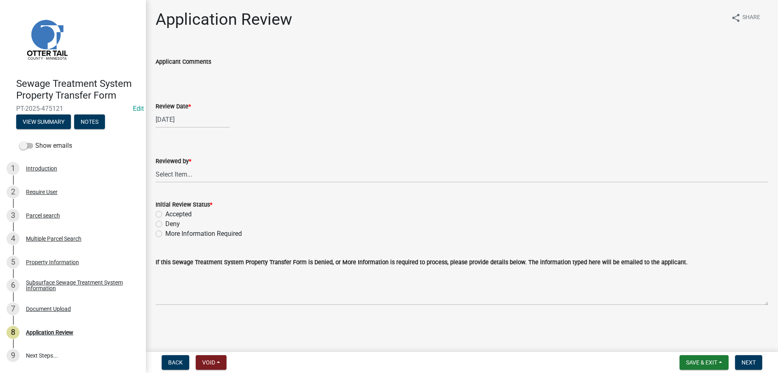
click at [187, 122] on input "[DATE]" at bounding box center [193, 119] width 74 height 17
select select "9"
select select "2025"
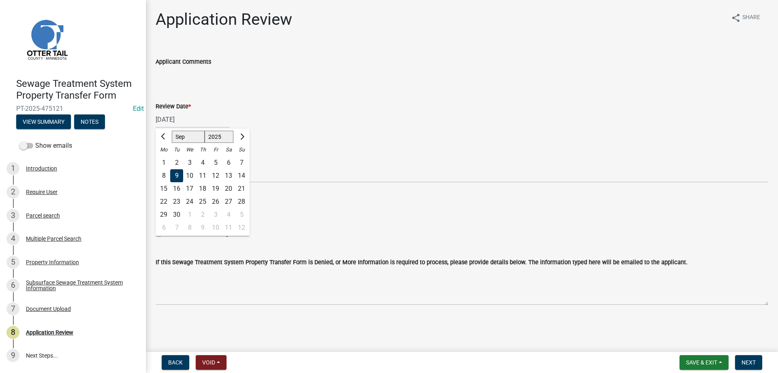
click at [165, 174] on div "8" at bounding box center [163, 175] width 13 height 13
type input "[DATE]"
click at [156, 166] on select "Select Item... [PERSON_NAME] [PERSON_NAME] [PERSON_NAME] [PERSON_NAME] [PERSON_…" at bounding box center [462, 174] width 613 height 17
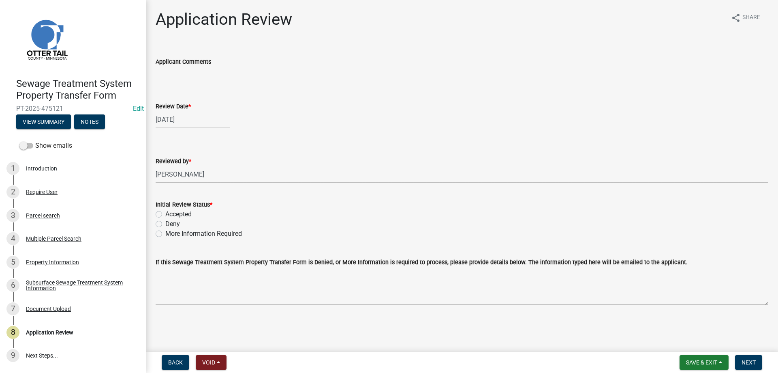
click option "[PERSON_NAME]" at bounding box center [0, 0] width 0 height 0
select select "b4c12476-3918-4c31-b34d-126d47b866fd"
click at [165, 214] on label "Accepted" at bounding box center [178, 214] width 26 height 10
click at [165, 214] on input "Accepted" at bounding box center [167, 211] width 5 height 5
radio input "true"
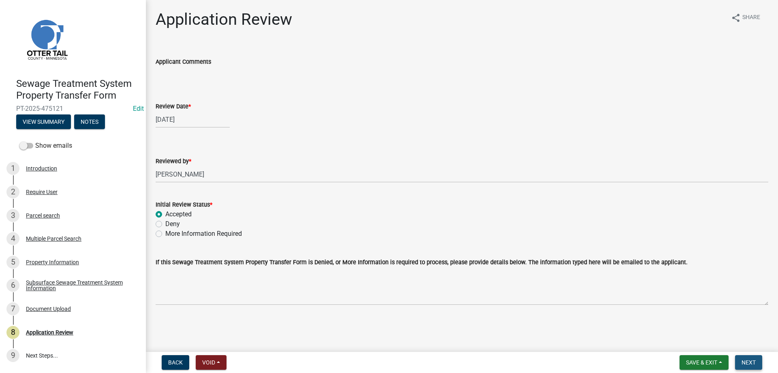
click at [756, 361] on span "Next" at bounding box center [749, 362] width 14 height 6
